Goal: Complete application form

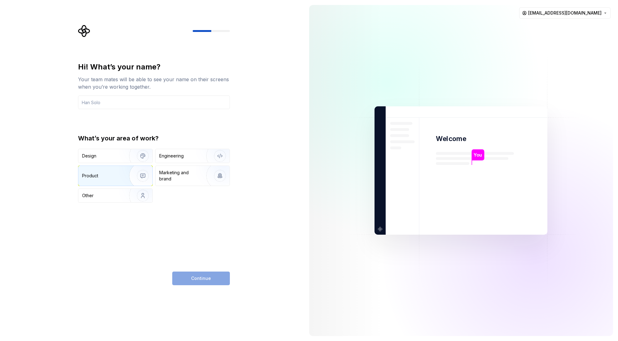
click at [123, 171] on img "button" at bounding box center [139, 176] width 40 height 42
click at [138, 97] on input "text" at bounding box center [154, 102] width 152 height 14
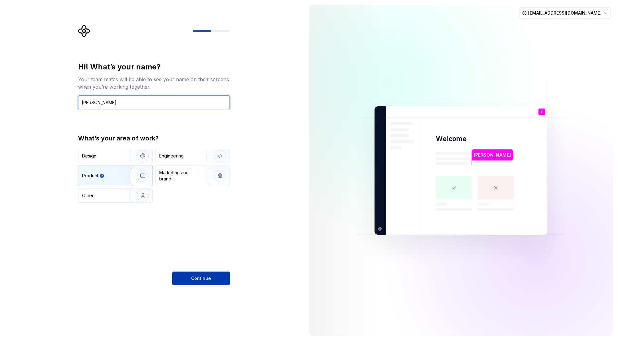
type input "[PERSON_NAME]"
click at [186, 275] on button "Continue" at bounding box center [201, 279] width 58 height 14
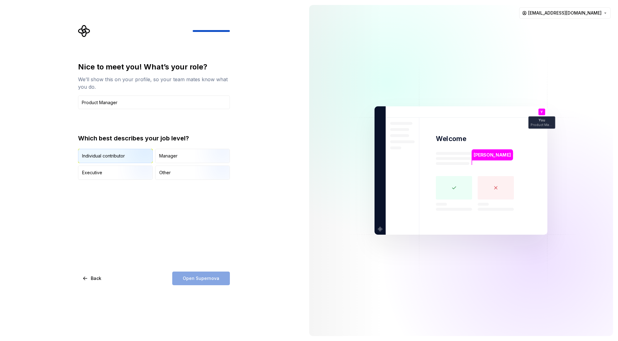
type input "Product Manager"
click at [131, 156] on img "button" at bounding box center [138, 164] width 40 height 42
click at [184, 270] on div "Nice to meet you! What’s your role? We’ll show this on your profile, so your te…" at bounding box center [154, 173] width 152 height 223
click at [184, 274] on button "Open Supernova" at bounding box center [201, 279] width 58 height 14
